Goal: Information Seeking & Learning: Learn about a topic

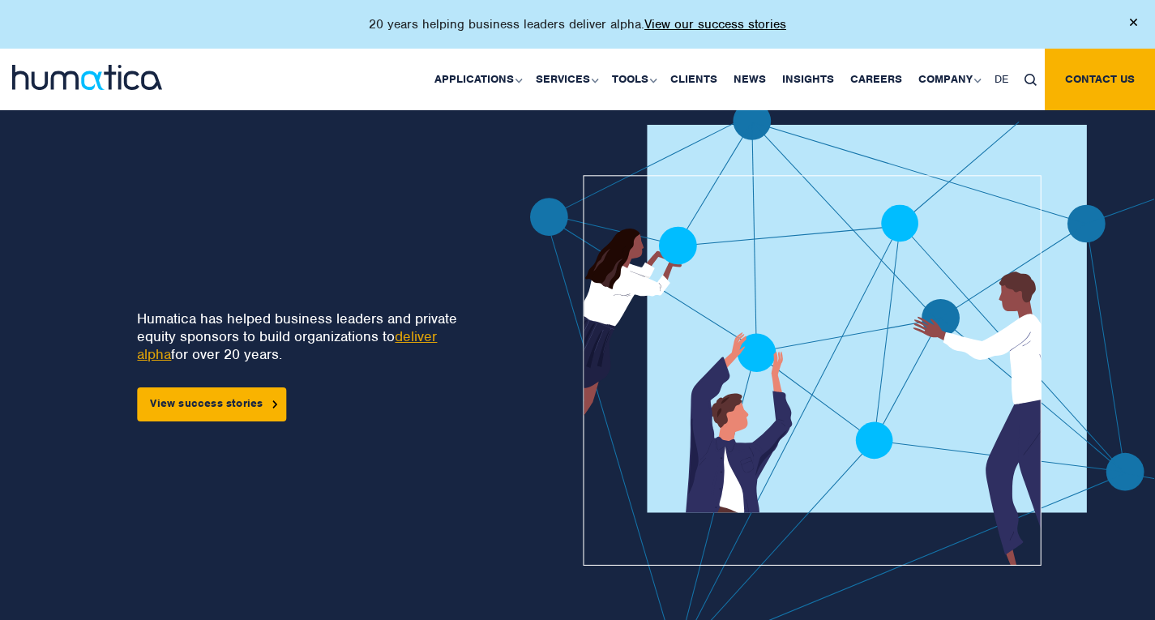
click at [217, 152] on div "Humatica has helped business leaders and private equity sponsors to build organ…" at bounding box center [250, 389] width 397 height 575
click at [873, 76] on link "Careers" at bounding box center [876, 80] width 68 height 62
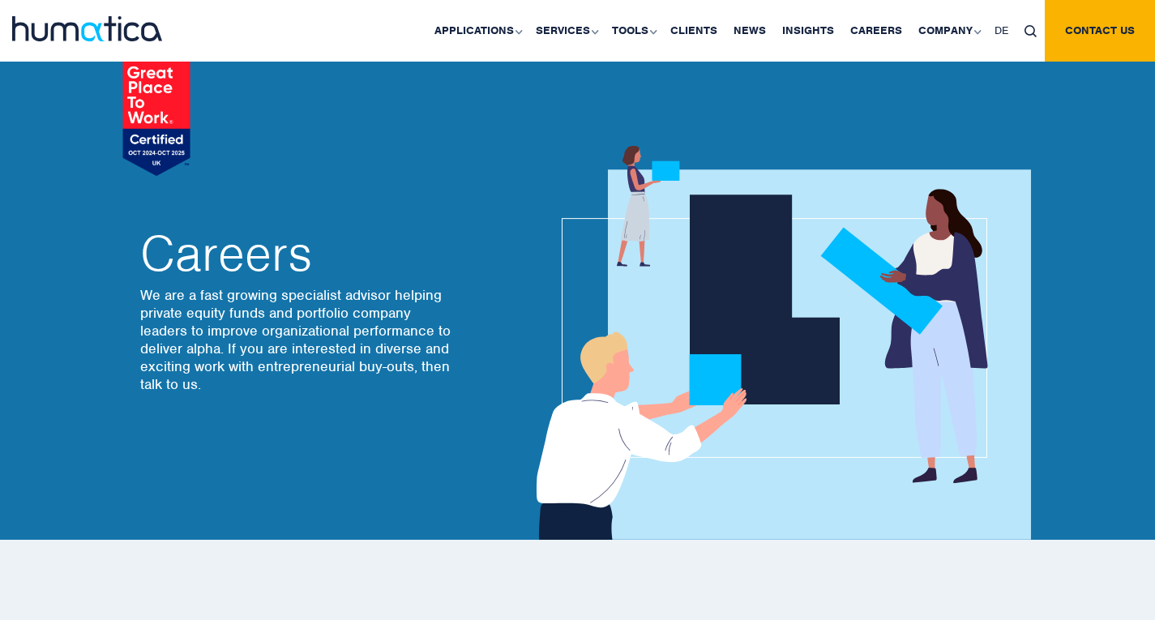
click at [461, 241] on div "Careers We are a fast growing specialist advisor helping private equity funds a…" at bounding box center [359, 313] width 438 height 208
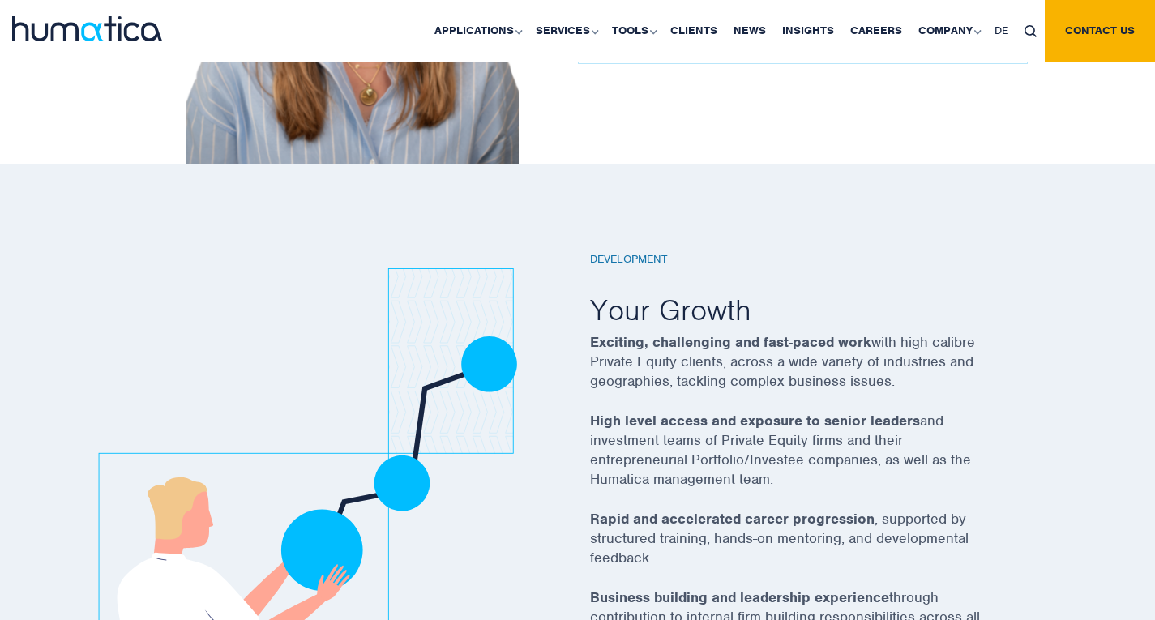
scroll to position [2658, 0]
click at [37, 382] on div "Development Your Growth Exciting, challenging and fast-paced work with high cal…" at bounding box center [577, 468] width 1155 height 610
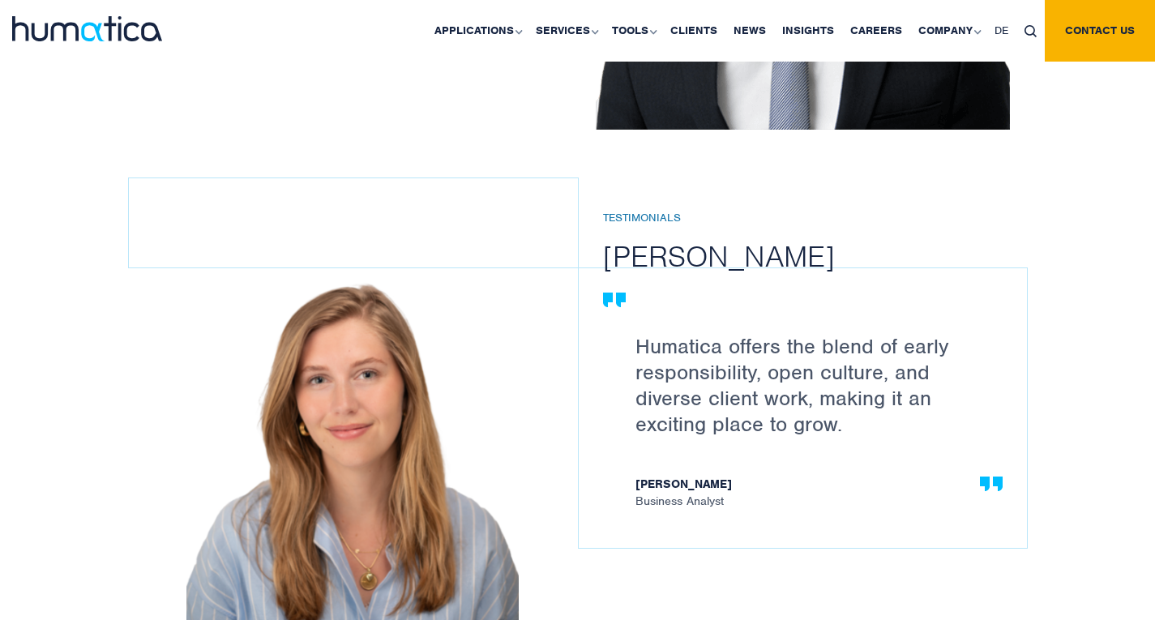
scroll to position [2206, 0]
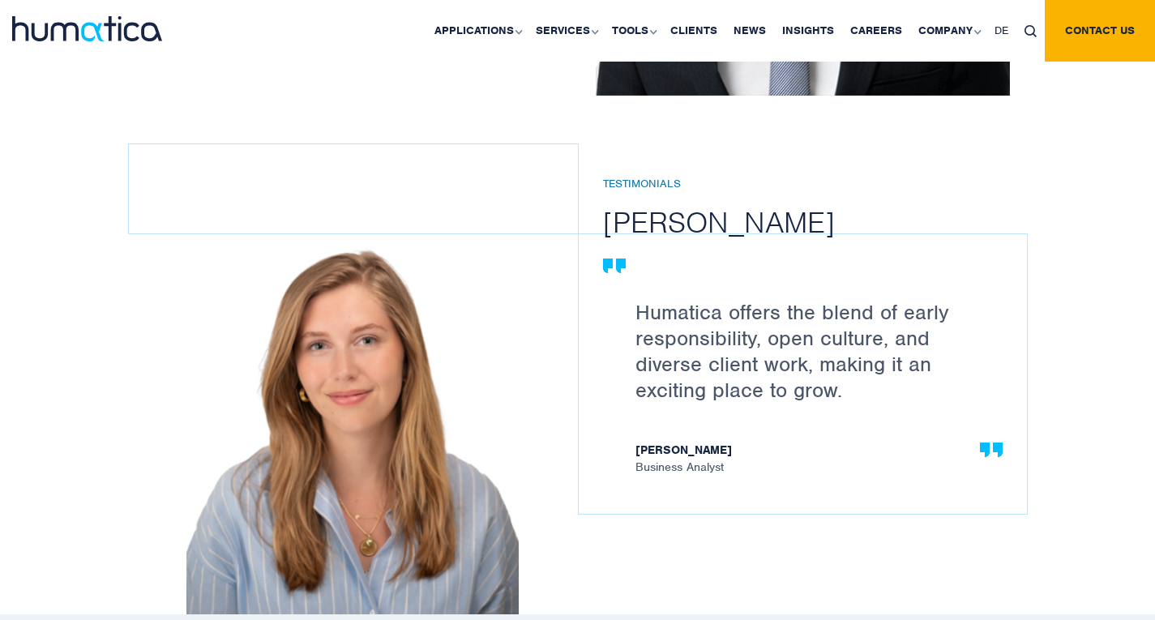
click at [1109, 327] on div "Testimonials [PERSON_NAME] We tackle some of the most interesting and challengi…" at bounding box center [577, 79] width 1155 height 1070
click at [1073, 324] on div "Testimonials [PERSON_NAME] We tackle some of the most interesting and challengi…" at bounding box center [577, 79] width 1155 height 1070
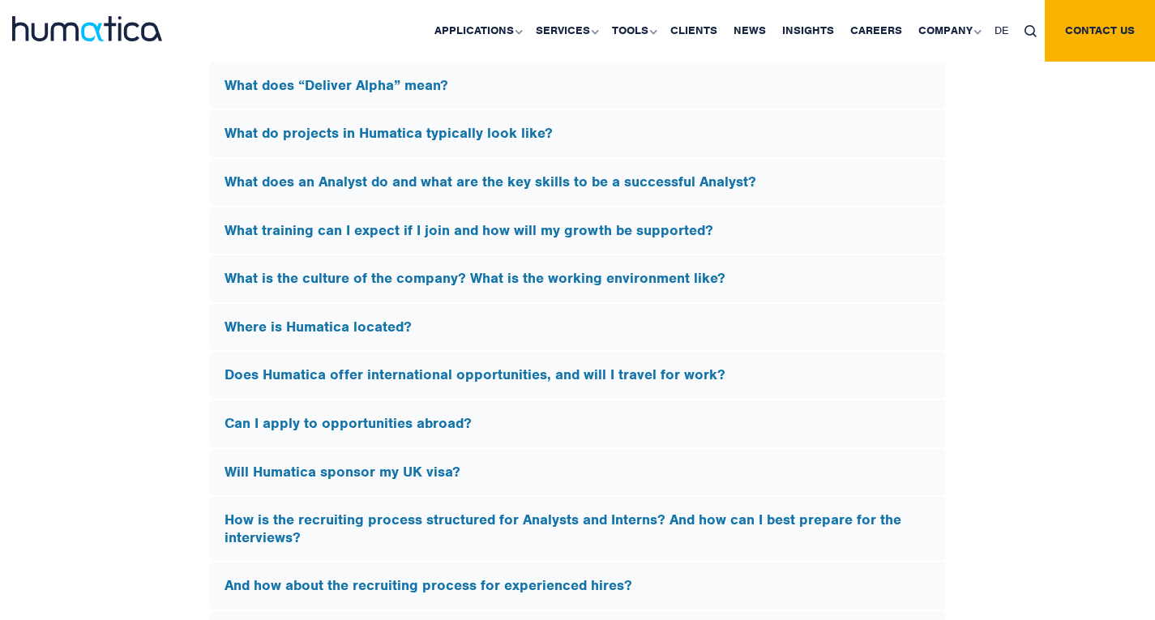
scroll to position [4751, 0]
click at [941, 29] on link "Company" at bounding box center [948, 31] width 76 height 62
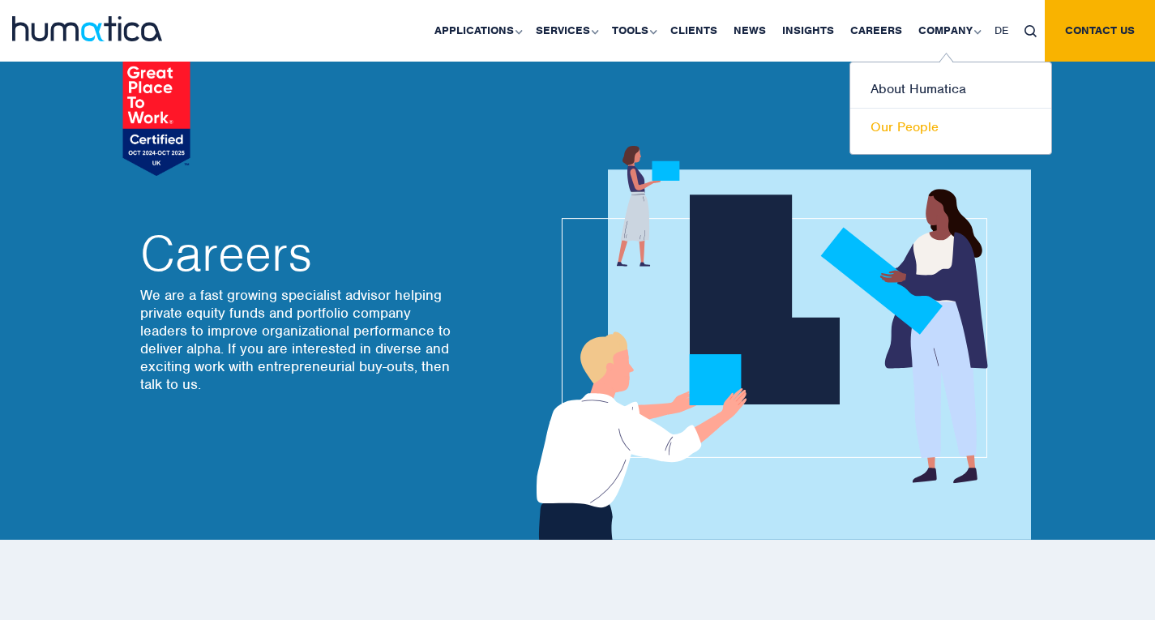
click at [886, 132] on link "Our People" at bounding box center [950, 127] width 201 height 37
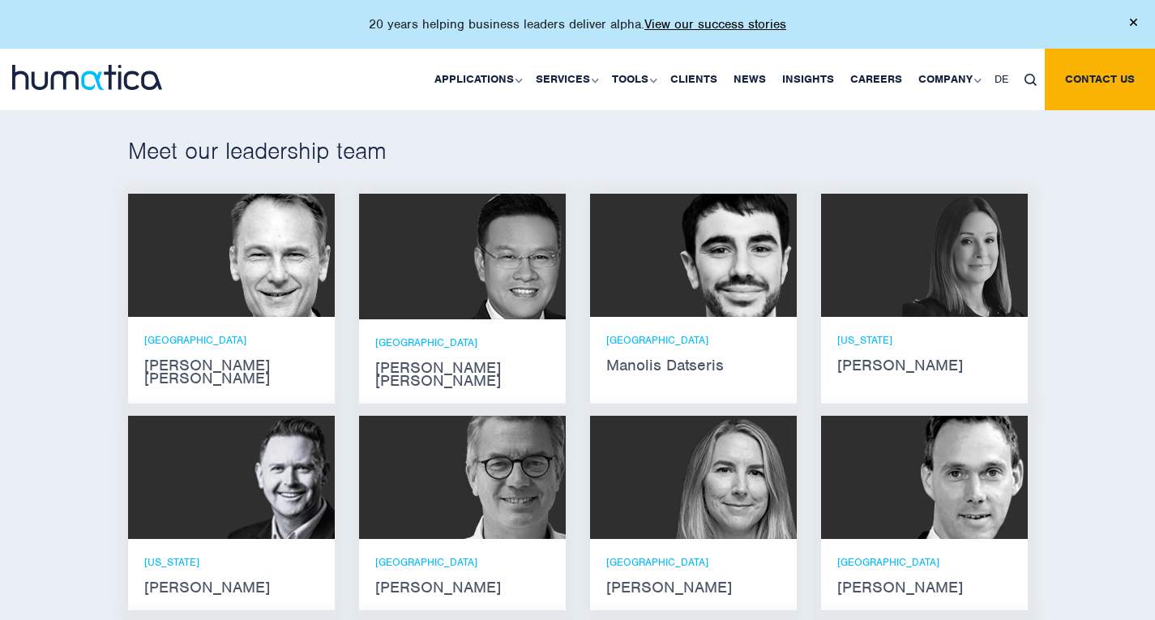
scroll to position [952, 0]
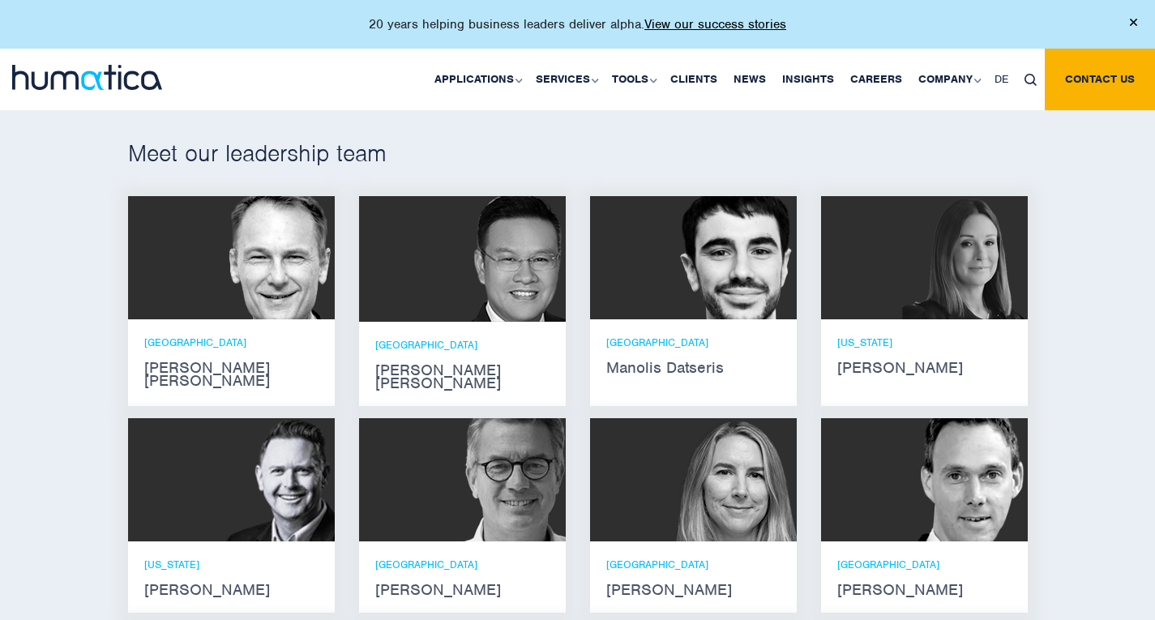
click at [770, 139] on h2 "Meet our leadership team" at bounding box center [577, 153] width 899 height 29
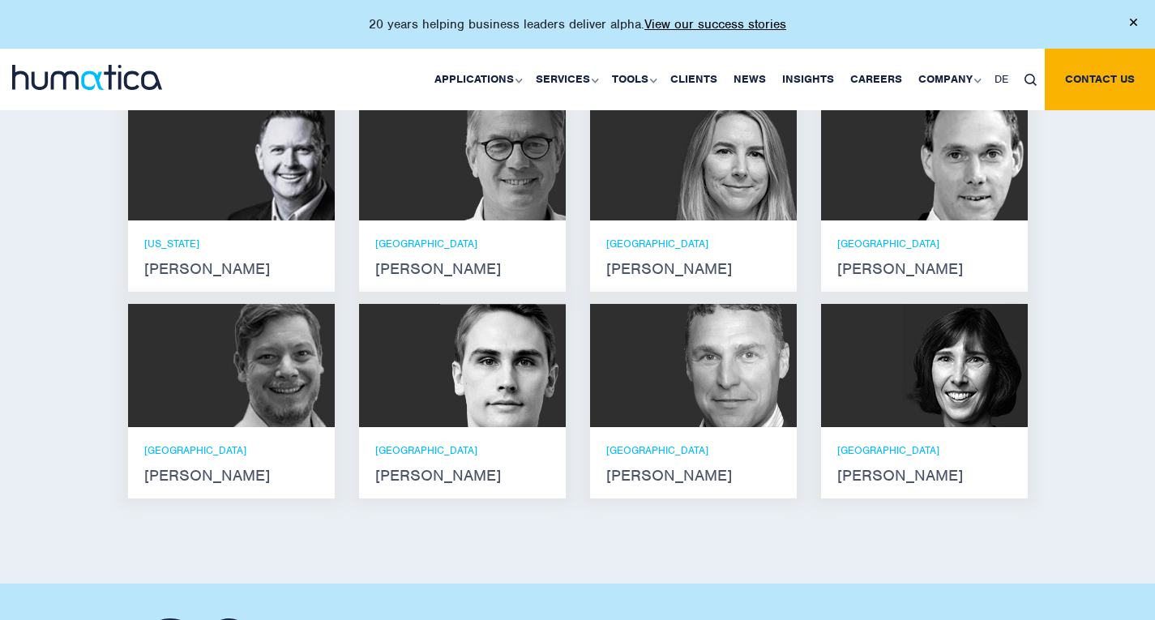
scroll to position [1274, 0]
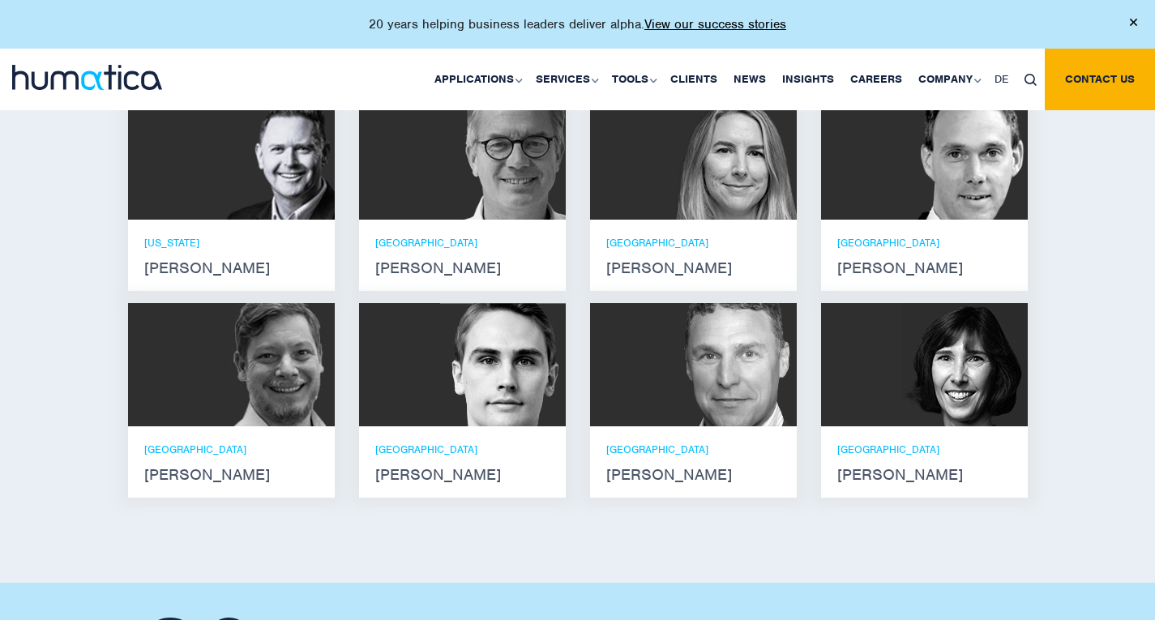
click at [1044, 326] on div "Meet our leadership team Andros Payne He holds degrees in Electrical and Mechan…" at bounding box center [577, 163] width 1155 height 839
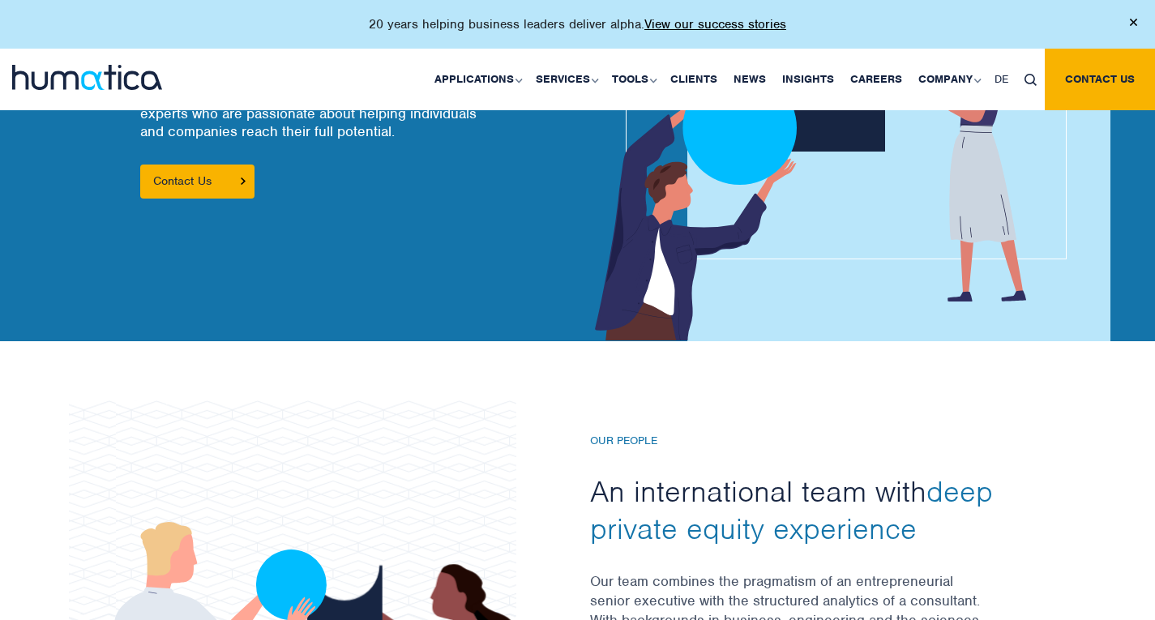
scroll to position [0, 0]
